Goal: Task Accomplishment & Management: Use online tool/utility

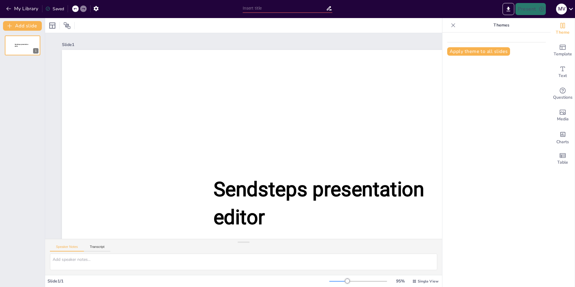
type input "New Sendsteps"
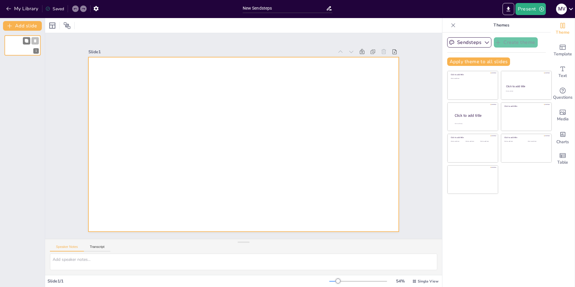
click at [18, 45] on div at bounding box center [23, 45] width 36 height 20
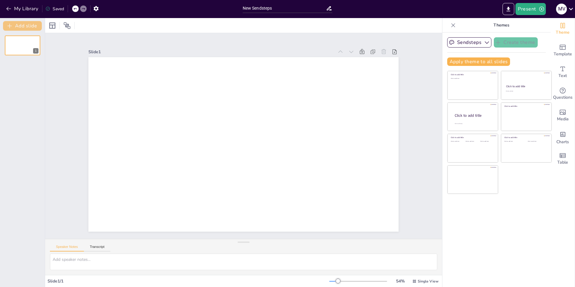
click at [15, 27] on button "Add slide" at bounding box center [22, 26] width 39 height 10
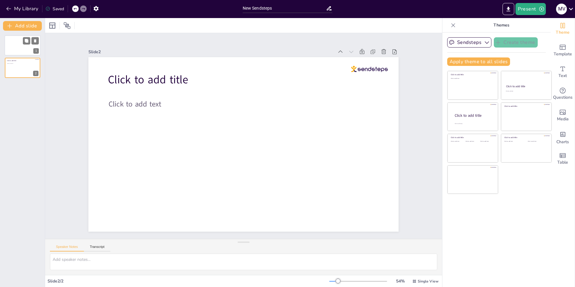
click at [21, 47] on div at bounding box center [23, 45] width 36 height 20
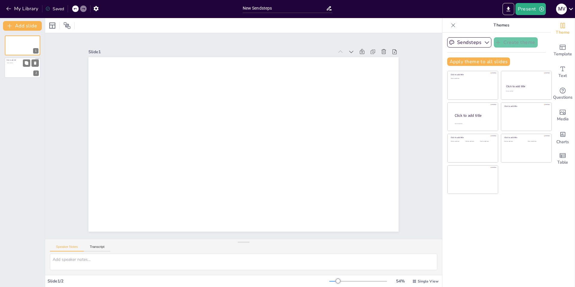
click at [21, 71] on div at bounding box center [23, 68] width 36 height 20
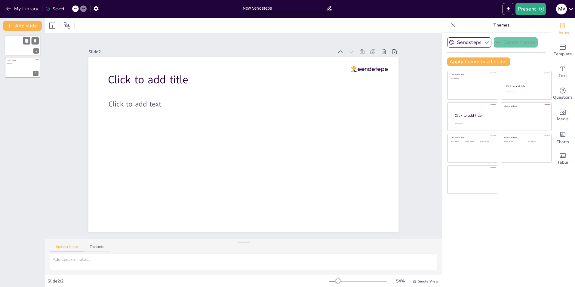
click at [18, 42] on div at bounding box center [23, 45] width 36 height 20
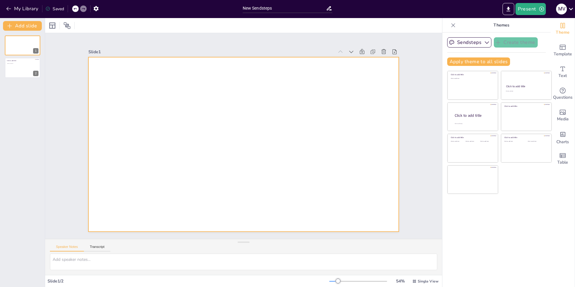
click at [118, 88] on div at bounding box center [243, 144] width 310 height 174
click at [92, 80] on div at bounding box center [243, 144] width 310 height 174
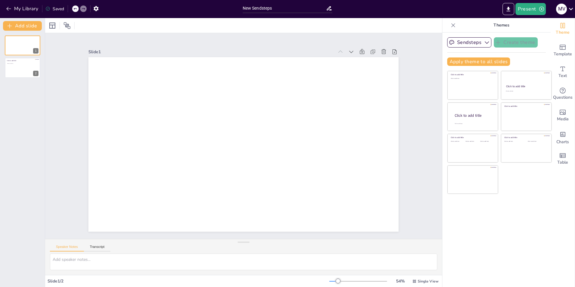
click at [92, 80] on div at bounding box center [243, 144] width 310 height 174
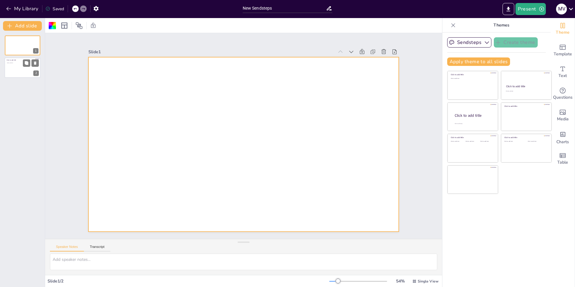
click at [12, 66] on div at bounding box center [23, 68] width 36 height 20
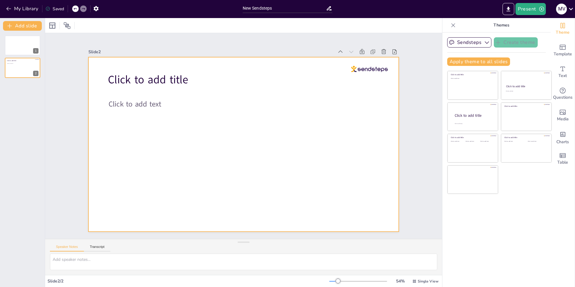
click at [137, 72] on span "Click to add title" at bounding box center [148, 79] width 80 height 15
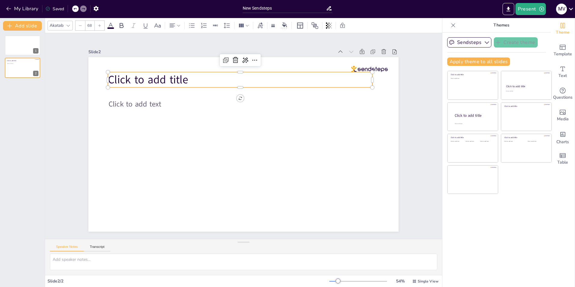
drag, startPoint x: 146, startPoint y: 77, endPoint x: 153, endPoint y: 80, distance: 7.3
click at [148, 78] on span "Click to add title" at bounding box center [148, 79] width 80 height 15
click at [154, 80] on span "Click to add title" at bounding box center [148, 79] width 80 height 15
click at [154, 80] on span "Click to add title" at bounding box center [152, 79] width 80 height 15
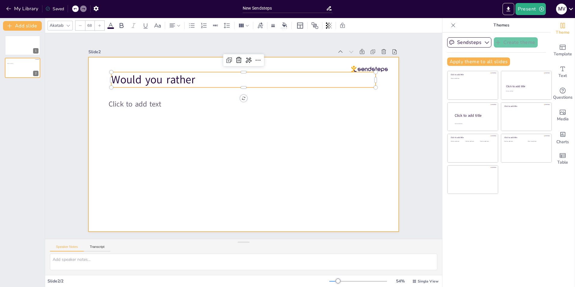
click at [153, 99] on span "Click to add text" at bounding box center [135, 104] width 53 height 10
type input "45"
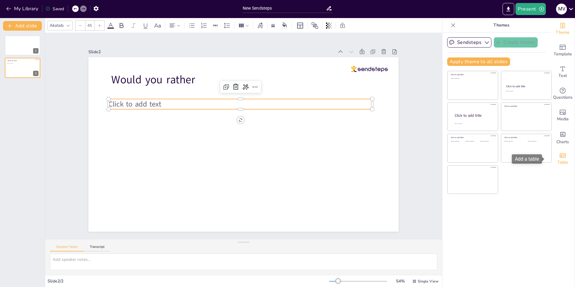
click at [564, 159] on div "Table" at bounding box center [563, 159] width 24 height 22
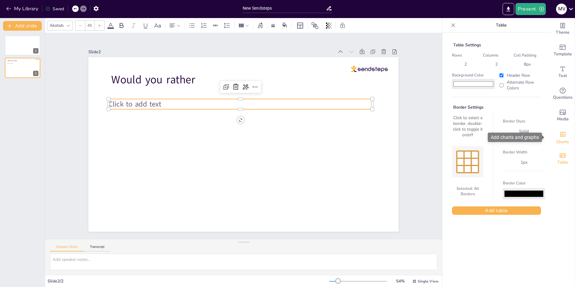
click at [560, 137] on icon "Add charts and graphs" at bounding box center [563, 134] width 6 height 6
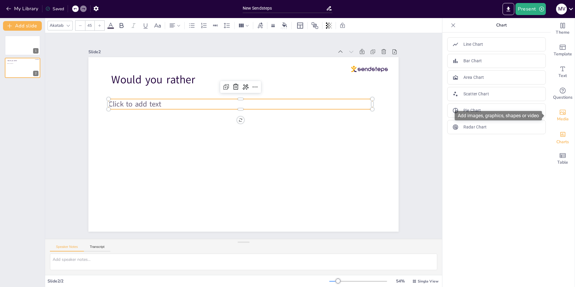
click at [559, 111] on icon "Add images, graphics, shapes or video" at bounding box center [562, 112] width 7 height 7
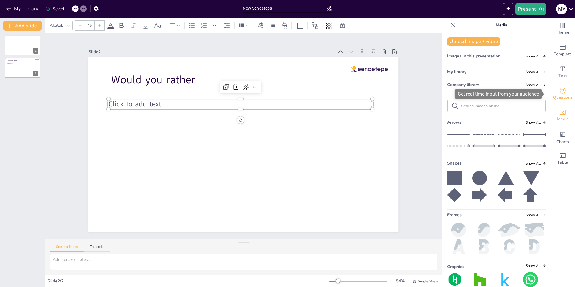
click at [556, 85] on div "Questions" at bounding box center [563, 94] width 24 height 22
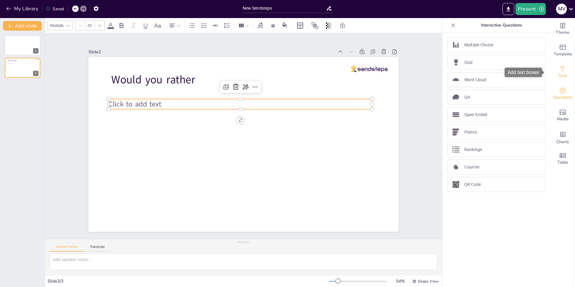
click at [558, 74] on span "Text" at bounding box center [562, 75] width 8 height 7
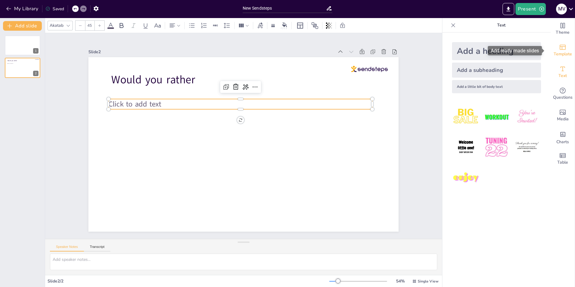
click at [560, 46] on icon "Add ready made slides" at bounding box center [562, 47] width 7 height 7
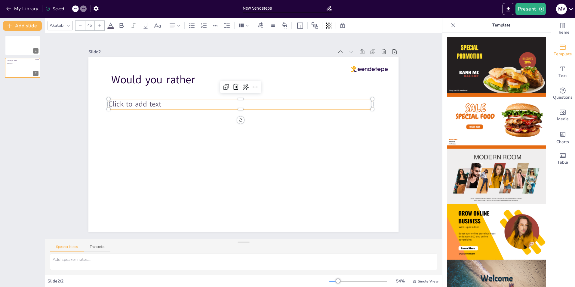
click at [520, 167] on img at bounding box center [496, 177] width 99 height 56
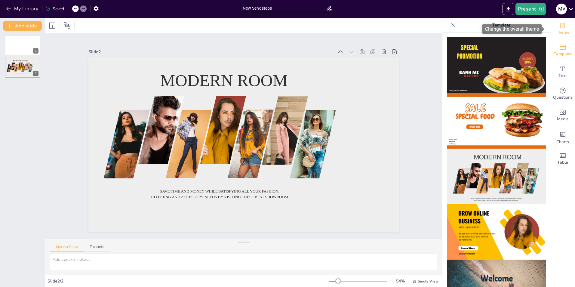
click at [562, 29] on div "Theme" at bounding box center [563, 29] width 24 height 22
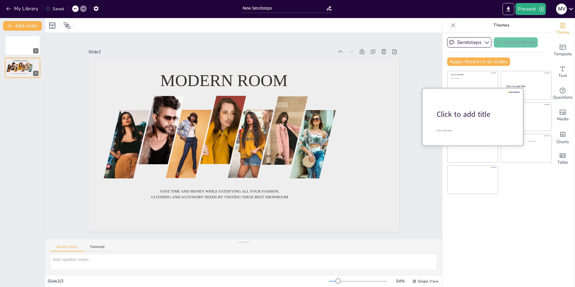
click at [461, 125] on div at bounding box center [472, 116] width 101 height 57
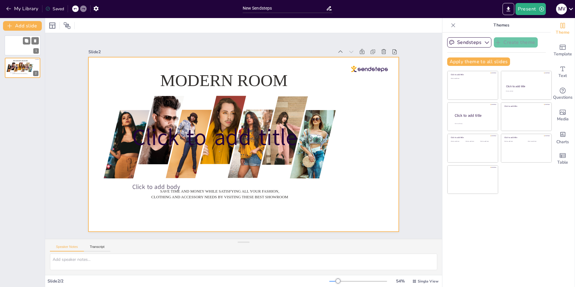
click at [22, 55] on div at bounding box center [23, 45] width 36 height 20
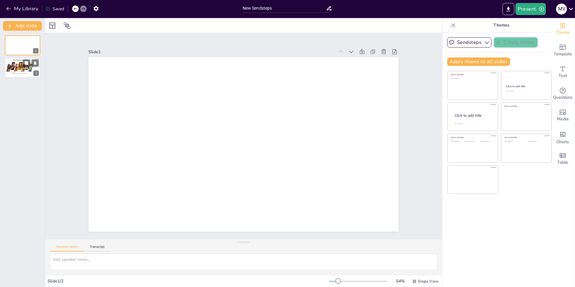
click at [23, 58] on div "Modern room Save time and money while satisfying all your fashion, clothing and…" at bounding box center [23, 58] width 36 height 0
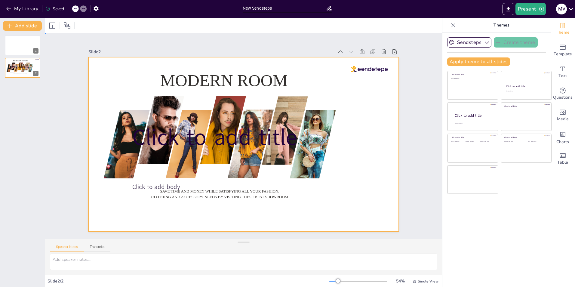
click at [392, 179] on div at bounding box center [243, 144] width 310 height 174
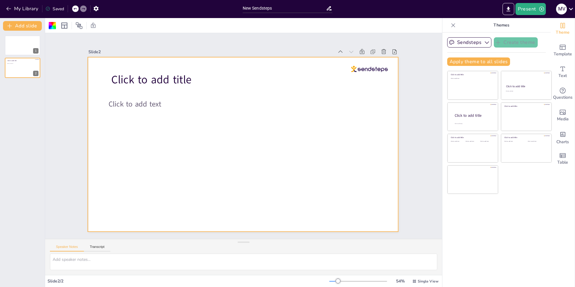
drag, startPoint x: 208, startPoint y: 145, endPoint x: 174, endPoint y: 129, distance: 37.1
click at [207, 145] on div at bounding box center [243, 144] width 310 height 174
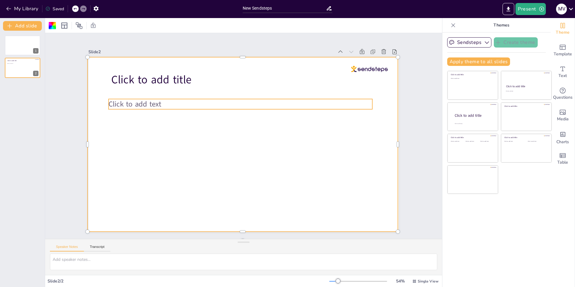
click at [149, 86] on div at bounding box center [243, 144] width 310 height 174
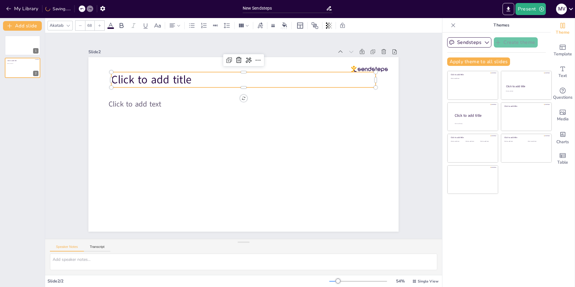
click at [146, 81] on span "Click to add title" at bounding box center [152, 79] width 80 height 15
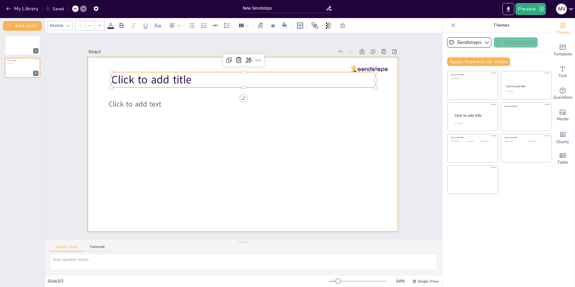
type input "45"
click at [162, 106] on p "Click to add text" at bounding box center [241, 104] width 264 height 10
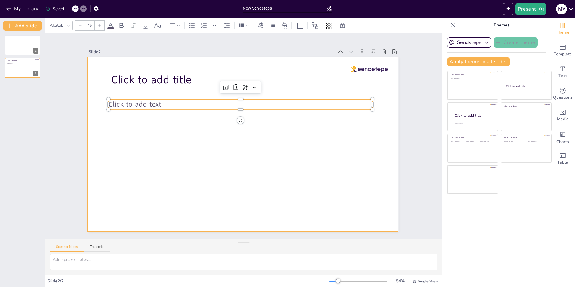
click at [166, 148] on div at bounding box center [243, 144] width 310 height 174
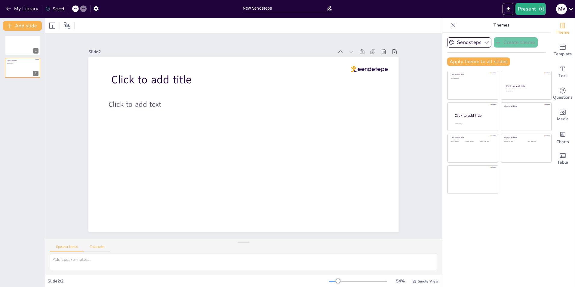
click at [95, 249] on button "Transcript" at bounding box center [97, 248] width 27 height 7
click at [74, 249] on button "Speaker Notes" at bounding box center [67, 248] width 34 height 7
click at [559, 92] on icon "Get real-time input from your audience" at bounding box center [562, 90] width 7 height 7
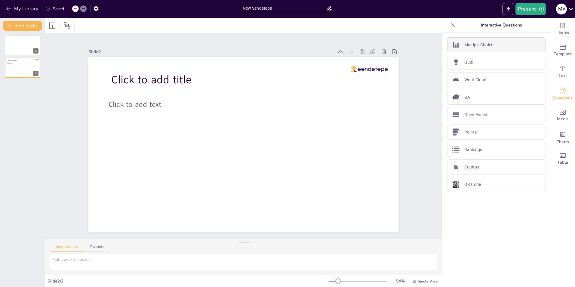
click at [475, 45] on p "Multiple Choice" at bounding box center [478, 45] width 29 height 6
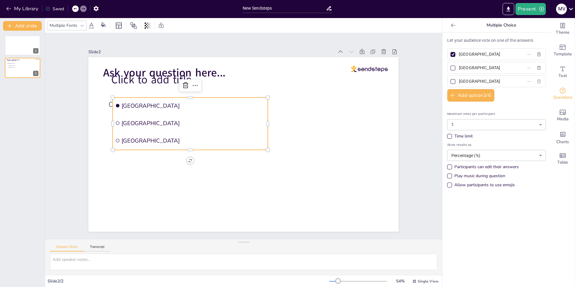
click at [534, 84] on button "button" at bounding box center [539, 81] width 10 height 7
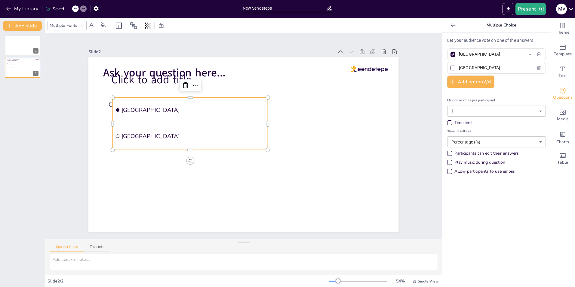
click at [493, 112] on body "My Library Saved New Sendsteps Present M V Document fonts Akatab Recently used …" at bounding box center [287, 143] width 575 height 287
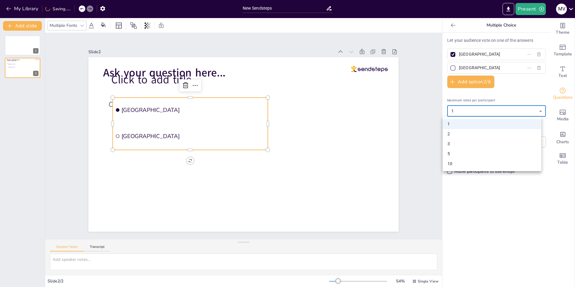
click at [490, 110] on div at bounding box center [287, 143] width 575 height 287
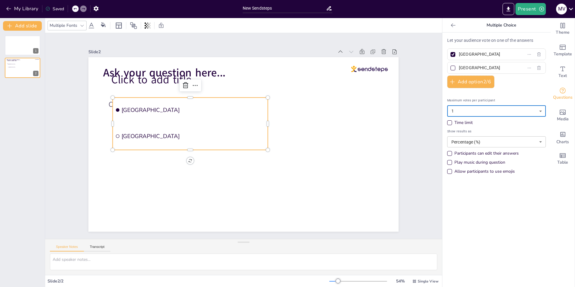
click at [460, 124] on div "Time limit" at bounding box center [463, 123] width 18 height 6
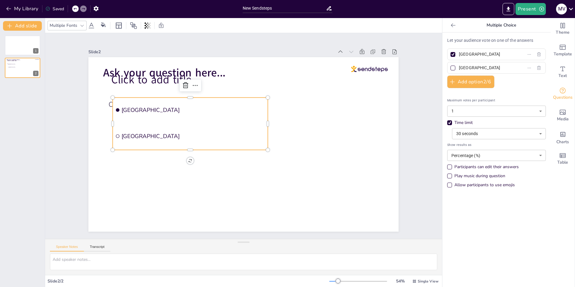
click at [486, 133] on body "My Library Saved New Sendsteps Present M V Document fonts Akatab Recently used …" at bounding box center [287, 143] width 575 height 287
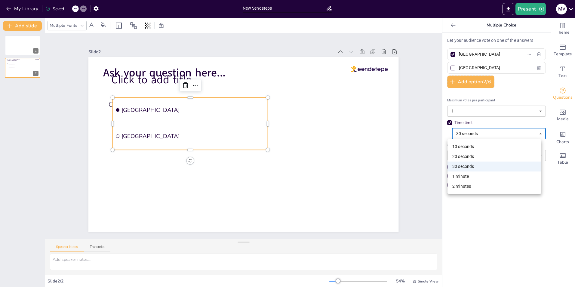
click at [488, 132] on div at bounding box center [287, 143] width 575 height 287
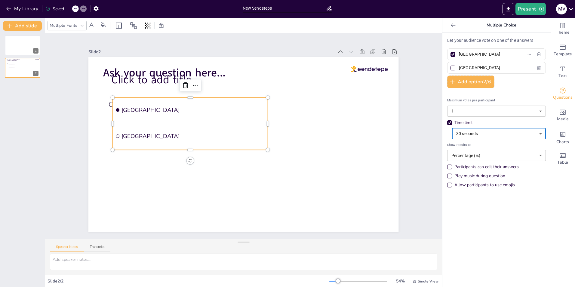
click at [474, 157] on body "My Library Saved New Sendsteps Present M V Document fonts Akatab Recently used …" at bounding box center [287, 143] width 575 height 287
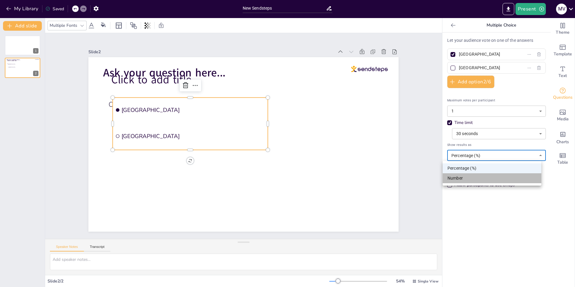
click at [470, 181] on li "Number" at bounding box center [492, 178] width 99 height 10
type input "number"
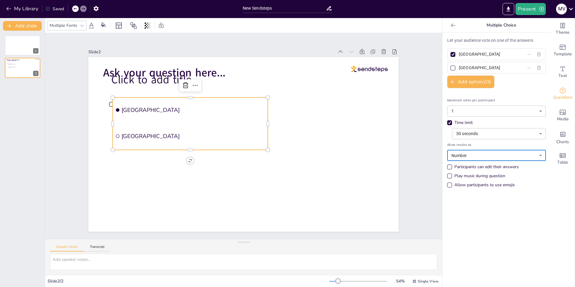
click at [480, 185] on div "Allow participants to use emojis" at bounding box center [484, 185] width 60 height 6
click at [451, 54] on div at bounding box center [453, 54] width 5 height 5
click at [459, 54] on input "Amsterdam" at bounding box center [487, 54] width 56 height 9
checkbox input "false"
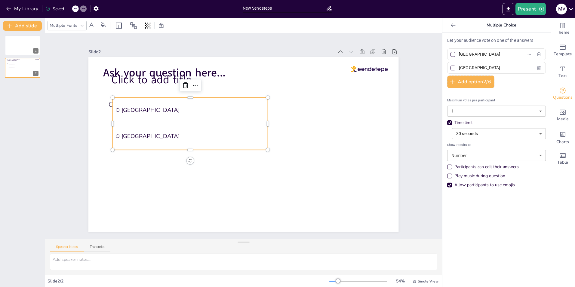
drag, startPoint x: 484, startPoint y: 56, endPoint x: 444, endPoint y: 56, distance: 40.3
click at [447, 56] on div "Amsterdam" at bounding box center [496, 54] width 99 height 12
type input "kaas"
click at [507, 69] on label "Rotterdam" at bounding box center [486, 67] width 75 height 9
click at [507, 69] on input "Rotterdam" at bounding box center [487, 67] width 56 height 9
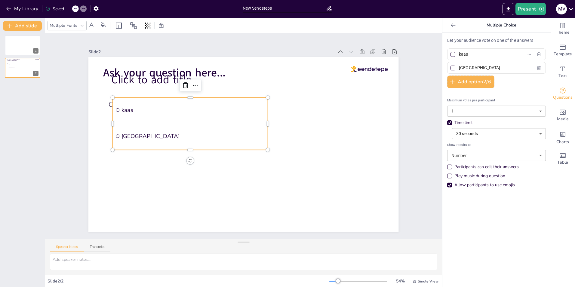
click at [492, 66] on input "Rotterdam" at bounding box center [487, 67] width 56 height 9
drag, startPoint x: 447, startPoint y: 67, endPoint x: 437, endPoint y: 67, distance: 9.6
click at [442, 67] on div "Theme Template Text Questions Media Charts Table Multiple Choice Let your audie…" at bounding box center [508, 152] width 133 height 269
type input "bami"
click at [523, 95] on div "Maximum votes per participant 1 1 ​ Time limit 30 seconds 30 ​ Show results as …" at bounding box center [496, 142] width 99 height 98
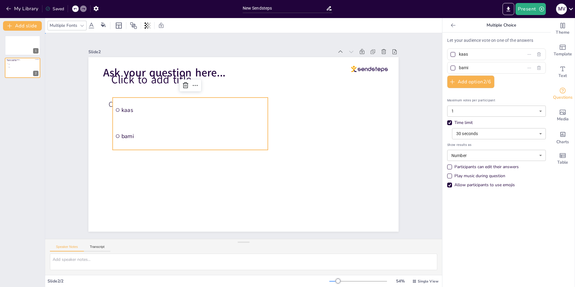
click at [411, 92] on div "Slide 1 Slide 2 Click to add title Click to add text Ask your question here... …" at bounding box center [243, 136] width 397 height 206
click at [245, 125] on li "bami" at bounding box center [190, 136] width 155 height 25
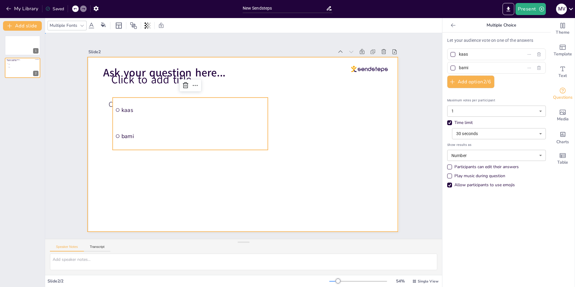
click at [385, 103] on div at bounding box center [243, 144] width 310 height 174
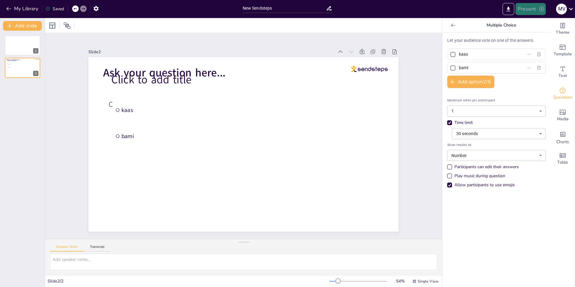
click at [538, 6] on button "Present" at bounding box center [530, 9] width 30 height 12
click at [542, 23] on li "Preview presentation" at bounding box center [539, 22] width 47 height 10
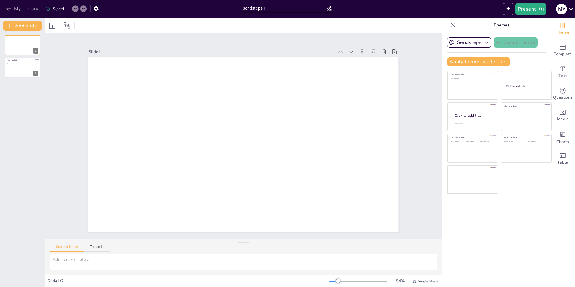
click at [9, 8] on icon "button" at bounding box center [9, 9] width 6 height 6
click at [24, 66] on button at bounding box center [26, 63] width 7 height 7
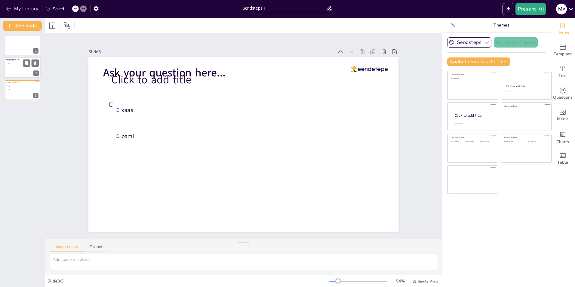
click at [23, 69] on div at bounding box center [23, 68] width 36 height 20
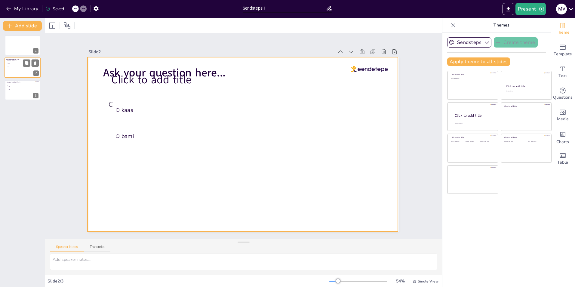
click at [23, 70] on div at bounding box center [23, 68] width 36 height 20
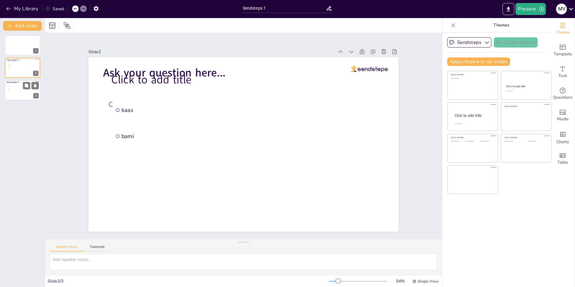
click at [24, 92] on div at bounding box center [23, 90] width 36 height 20
click at [21, 71] on div at bounding box center [23, 68] width 36 height 20
click at [565, 54] on span "Template" at bounding box center [563, 54] width 18 height 7
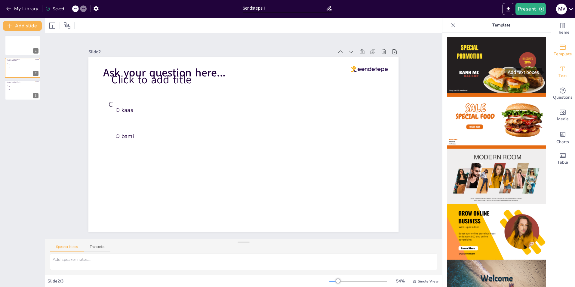
click at [562, 69] on div "Text" at bounding box center [563, 72] width 24 height 22
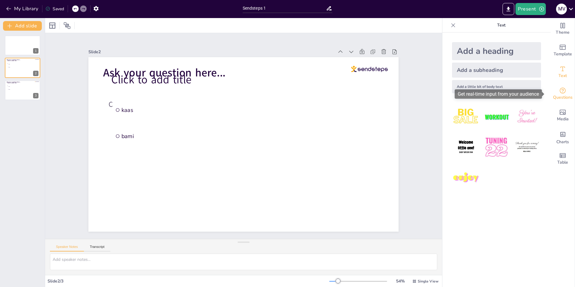
click at [559, 87] on icon "Get real-time input from your audience" at bounding box center [562, 90] width 7 height 7
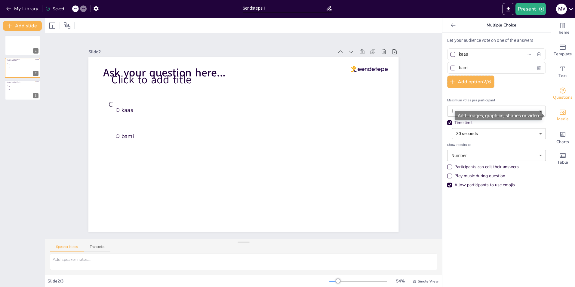
click at [563, 111] on div "Media" at bounding box center [563, 116] width 24 height 22
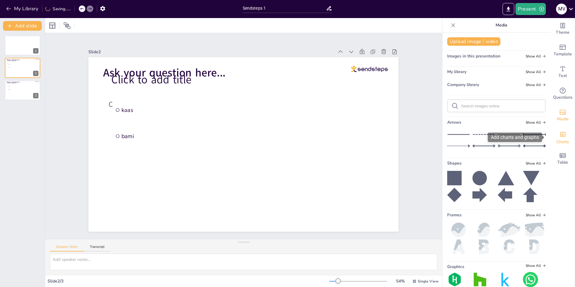
click at [562, 137] on div "Charts" at bounding box center [563, 137] width 24 height 22
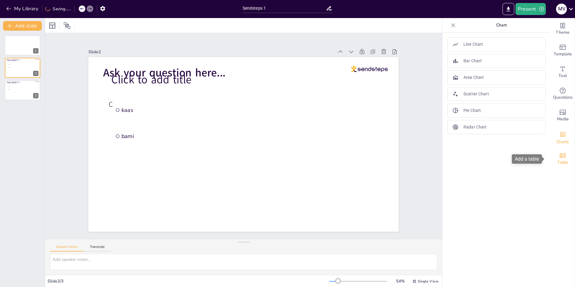
click at [559, 158] on icon "Add a table" at bounding box center [562, 155] width 7 height 7
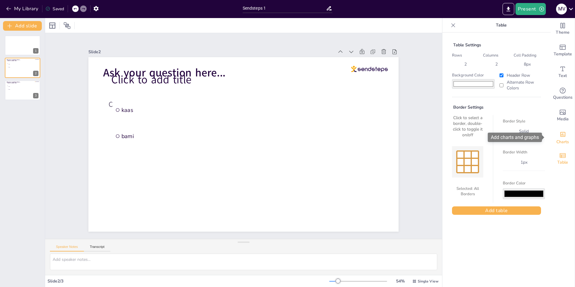
click at [559, 141] on span "Charts" at bounding box center [562, 142] width 13 height 7
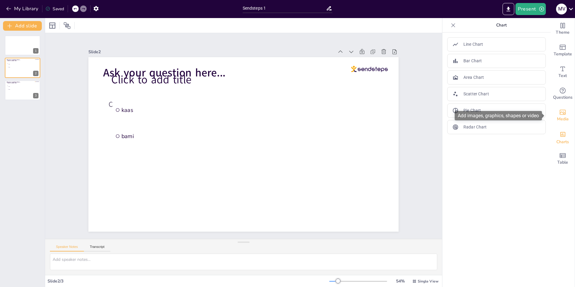
click at [557, 118] on span "Media" at bounding box center [563, 119] width 12 height 7
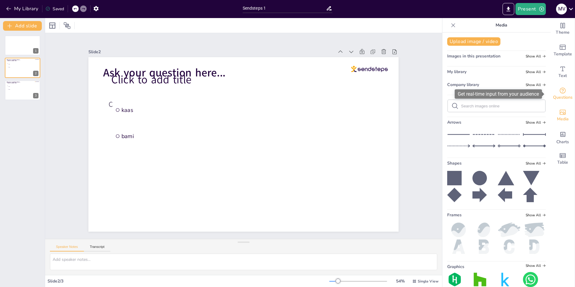
click at [556, 95] on span "Questions" at bounding box center [563, 97] width 20 height 7
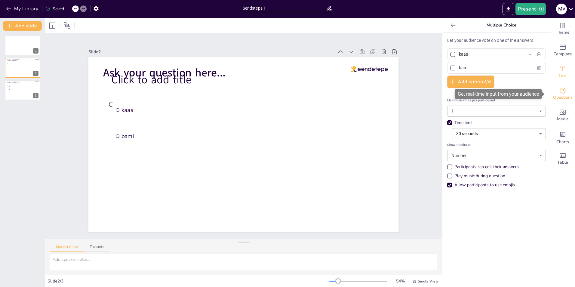
click at [558, 72] on span "Text" at bounding box center [562, 75] width 8 height 7
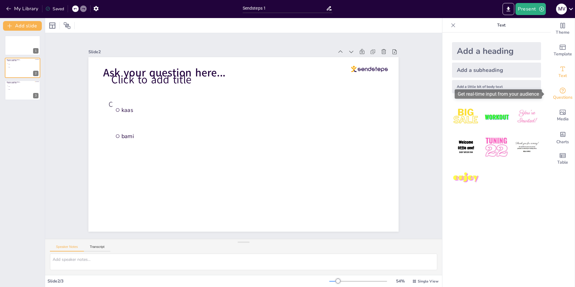
click at [561, 95] on span "Questions" at bounding box center [563, 97] width 20 height 7
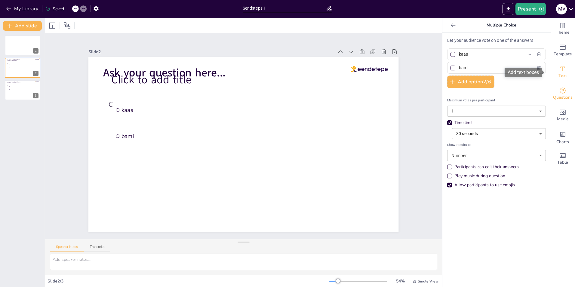
click at [559, 69] on icon "Add text boxes" at bounding box center [562, 68] width 7 height 7
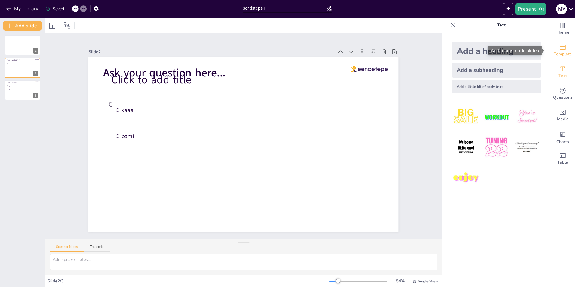
click at [559, 47] on icon "Add ready made slides" at bounding box center [562, 47] width 7 height 7
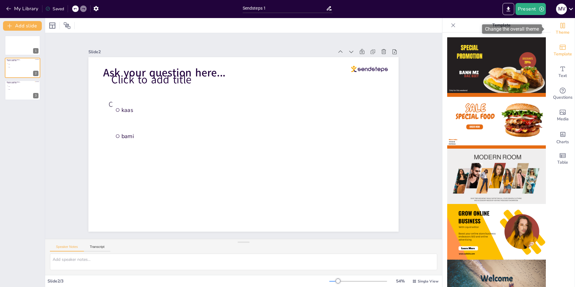
click at [561, 27] on icon "Change the overall theme" at bounding box center [563, 25] width 5 height 5
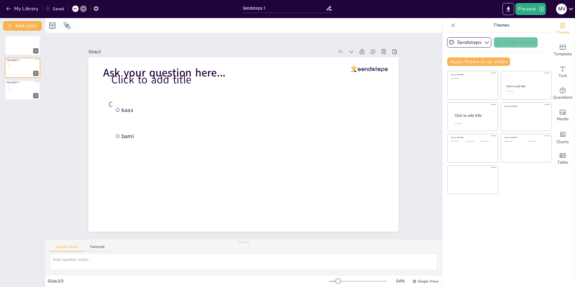
click at [97, 10] on icon "button" at bounding box center [96, 8] width 5 height 5
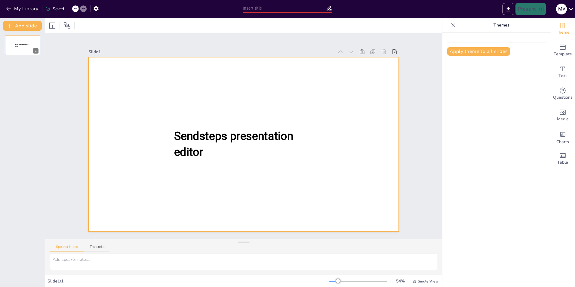
type input "Sendsteps 1"
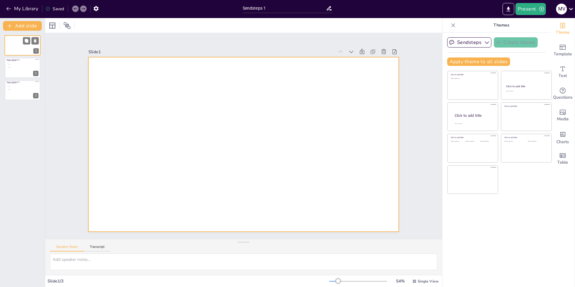
click at [14, 48] on div at bounding box center [23, 45] width 36 height 20
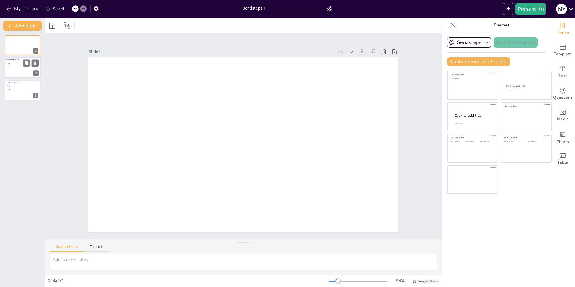
click at [25, 69] on div at bounding box center [23, 68] width 36 height 20
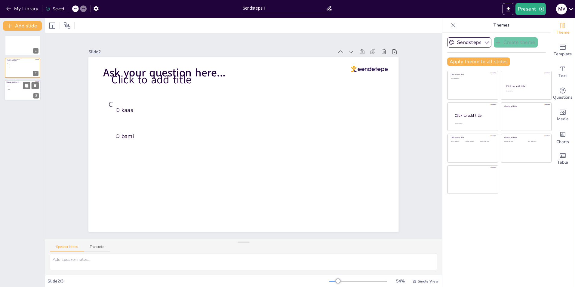
click at [20, 94] on div at bounding box center [23, 90] width 36 height 20
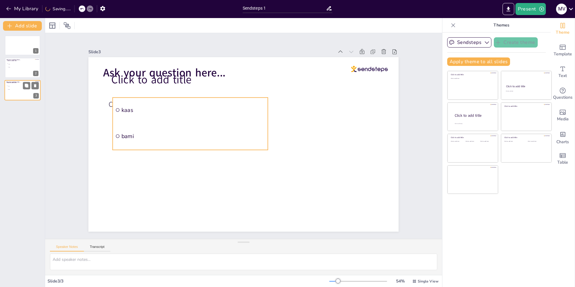
click at [23, 88] on li "bami" at bounding box center [16, 89] width 18 height 3
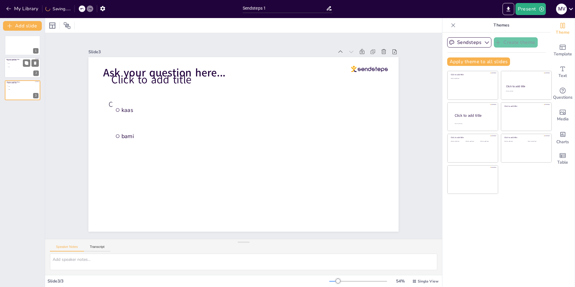
click at [17, 72] on div at bounding box center [23, 68] width 36 height 20
click at [523, 9] on button "Present" at bounding box center [530, 9] width 30 height 12
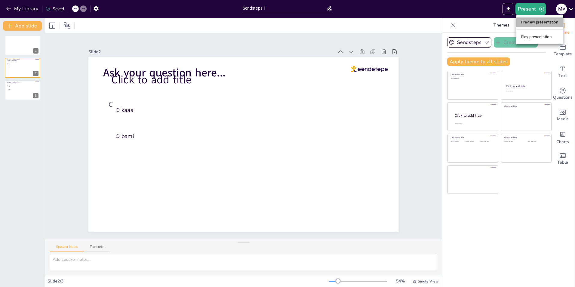
click at [532, 24] on li "Preview presentation" at bounding box center [539, 22] width 47 height 10
